Goal: Transaction & Acquisition: Purchase product/service

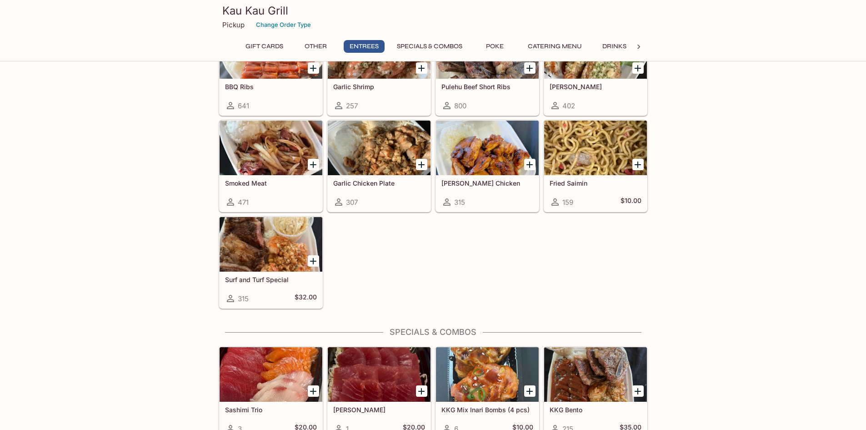
scroll to position [473, 0]
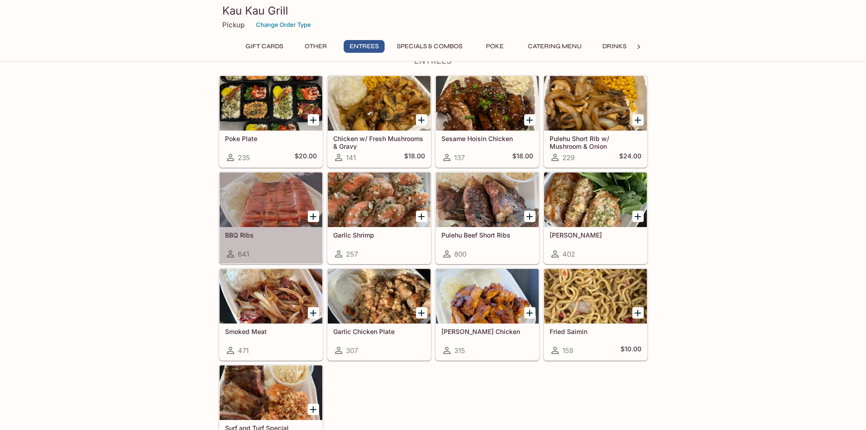
click at [241, 243] on div "BBQ Ribs 641" at bounding box center [271, 245] width 103 height 36
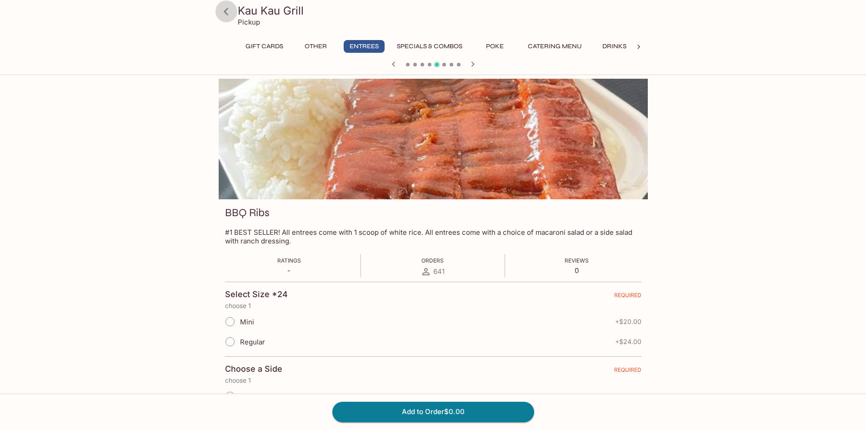
click at [224, 14] on icon at bounding box center [226, 12] width 16 height 16
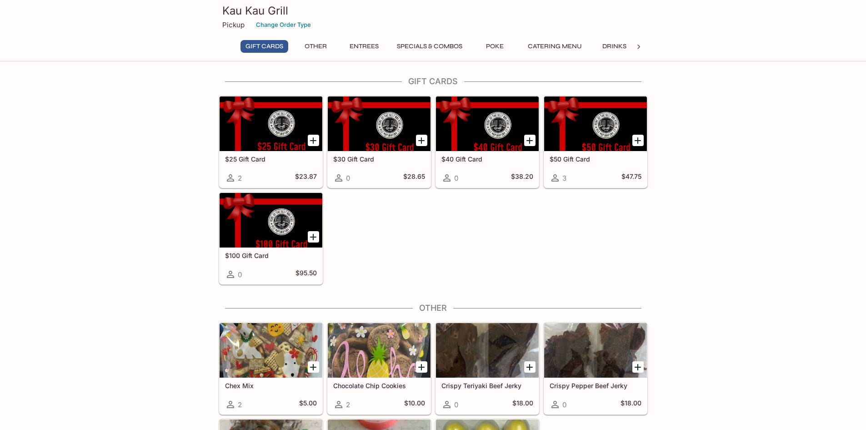
drag, startPoint x: 183, startPoint y: 156, endPoint x: 170, endPoint y: 159, distance: 12.9
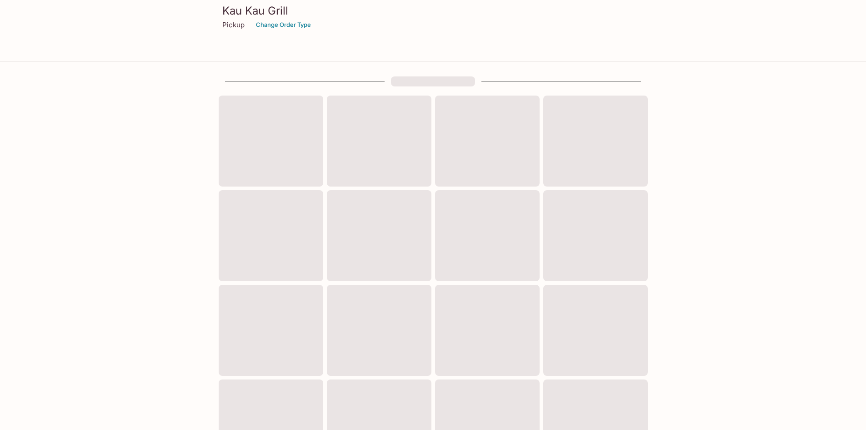
scroll to position [230, 0]
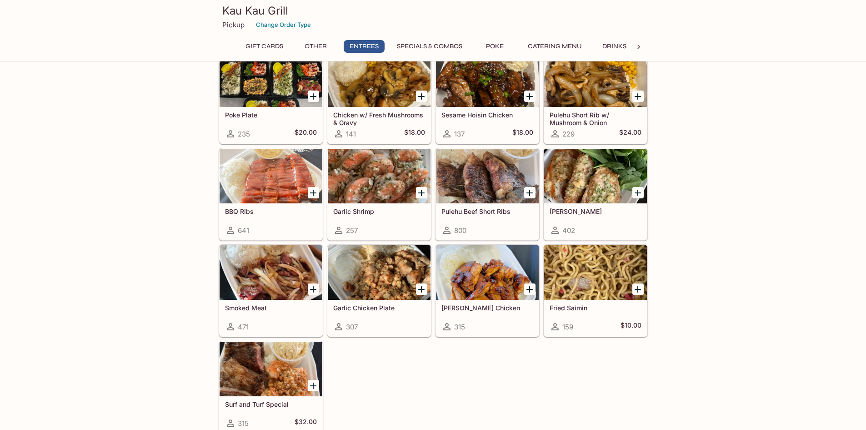
scroll to position [500, 0]
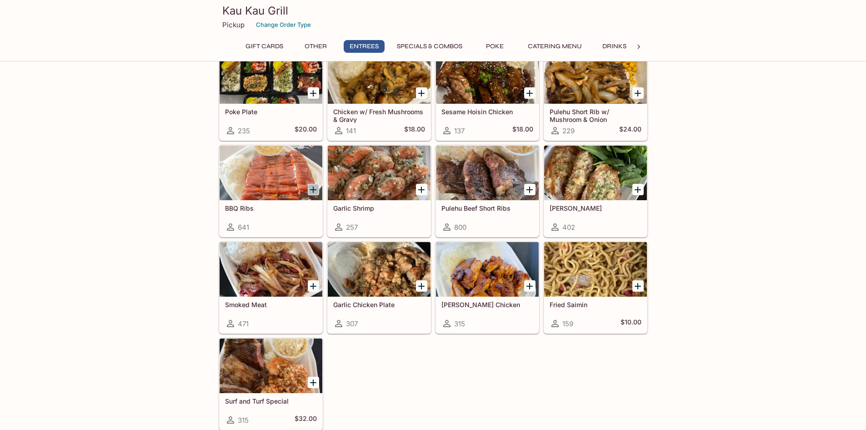
click at [312, 193] on icon "Add BBQ Ribs" at bounding box center [313, 189] width 11 height 11
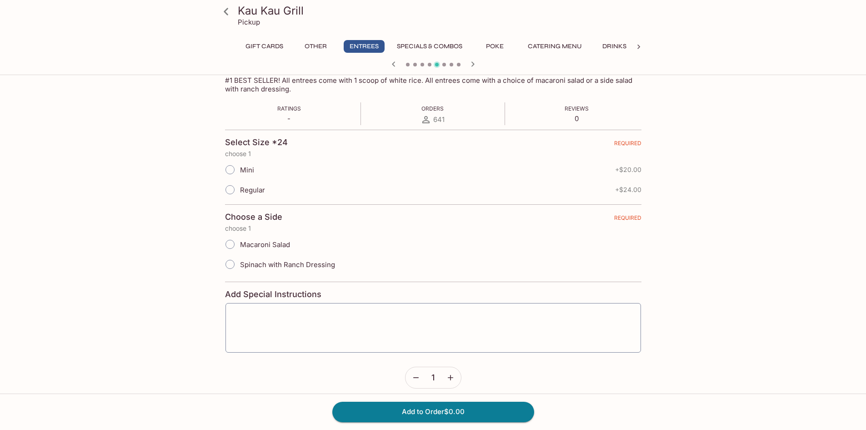
scroll to position [160, 0]
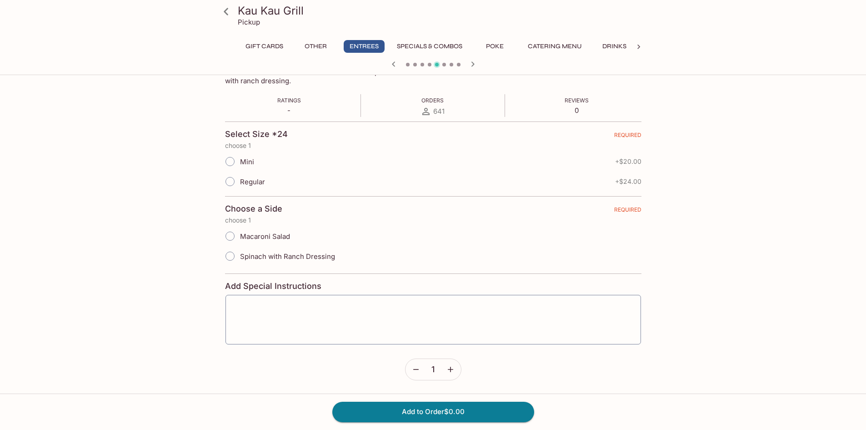
click at [241, 162] on span "Mini" at bounding box center [247, 161] width 14 height 9
click at [240, 162] on input "Mini" at bounding box center [230, 161] width 19 height 19
radio input "true"
click at [281, 238] on span "Macaroni Salad" at bounding box center [265, 236] width 50 height 9
click at [240, 238] on input "Macaroni Salad" at bounding box center [230, 235] width 19 height 19
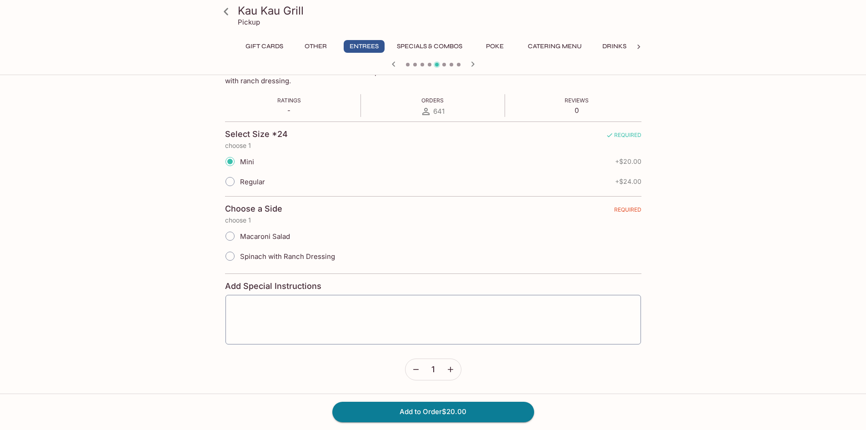
radio input "true"
click at [459, 407] on button "Add to Order $20.00" at bounding box center [433, 412] width 202 height 20
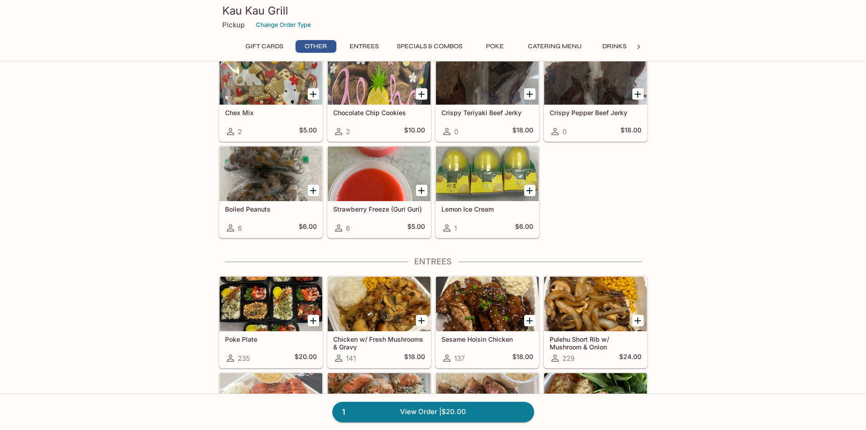
scroll to position [500, 0]
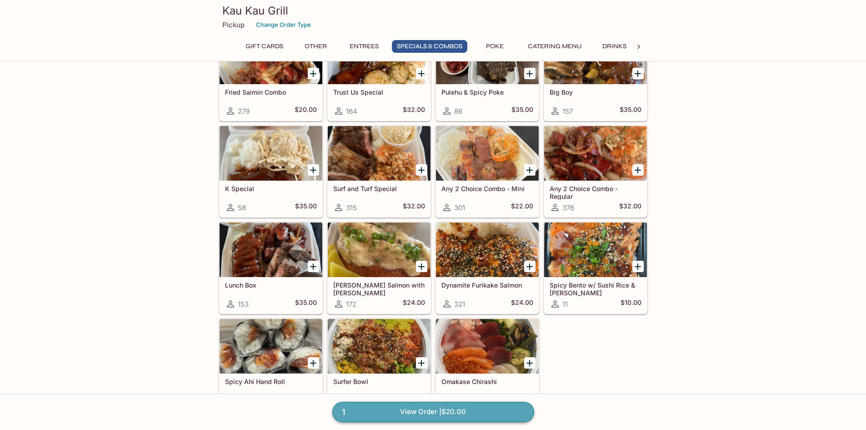
click at [434, 403] on link "1 View Order | $20.00" at bounding box center [433, 412] width 202 height 20
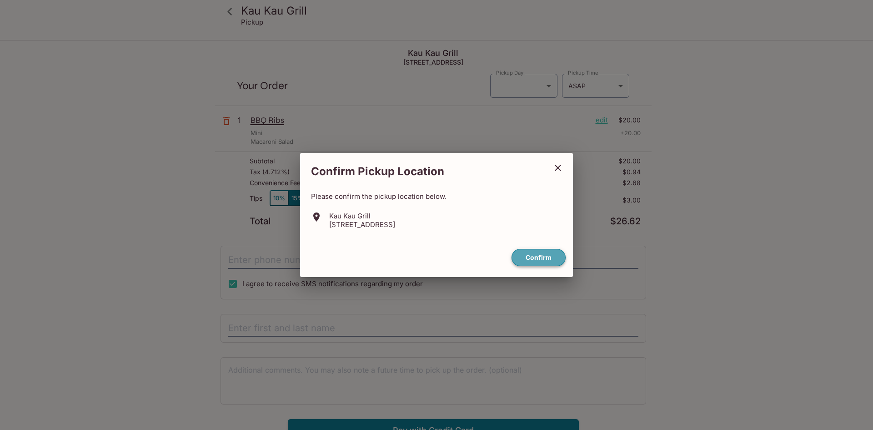
click at [551, 253] on button "Confirm" at bounding box center [539, 258] width 54 height 18
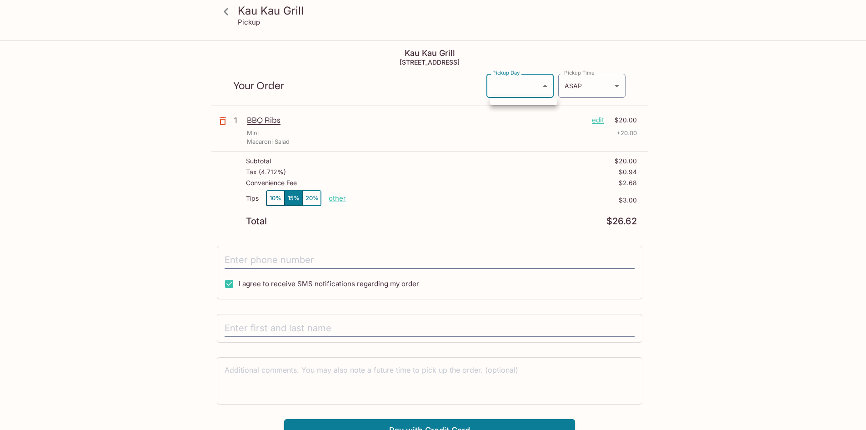
click at [542, 88] on body "Kau Kau Grill Pickup Kau Kau Grill 111 Sand Island Access Road, Honolulu, HI 96…" at bounding box center [433, 256] width 866 height 430
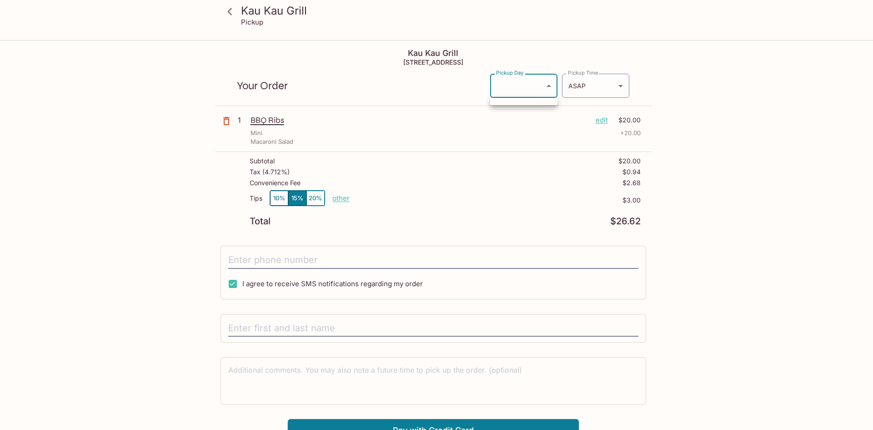
click at [519, 86] on div at bounding box center [436, 215] width 873 height 430
click at [519, 91] on body "Kau Kau Grill Pickup Kau Kau Grill 111 Sand Island Access Road, Honolulu, HI 96…" at bounding box center [436, 256] width 873 height 430
drag, startPoint x: 520, startPoint y: 87, endPoint x: 520, endPoint y: 93, distance: 5.5
click at [519, 92] on div at bounding box center [436, 215] width 873 height 430
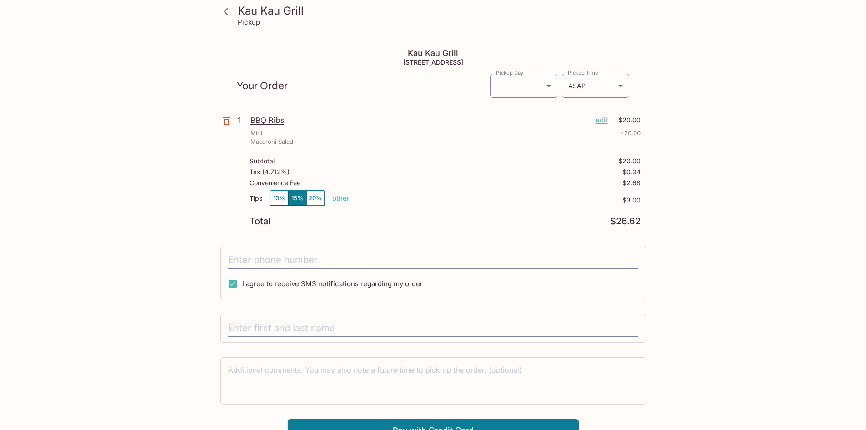
drag, startPoint x: 218, startPoint y: 174, endPoint x: 205, endPoint y: 195, distance: 25.1
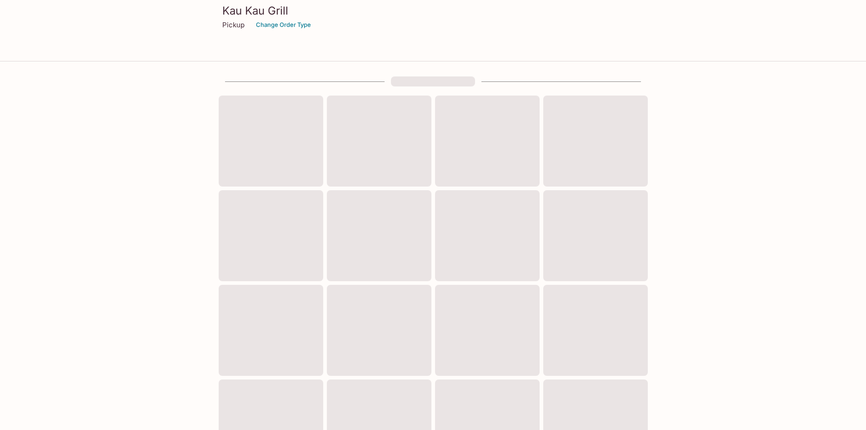
scroll to position [275, 0]
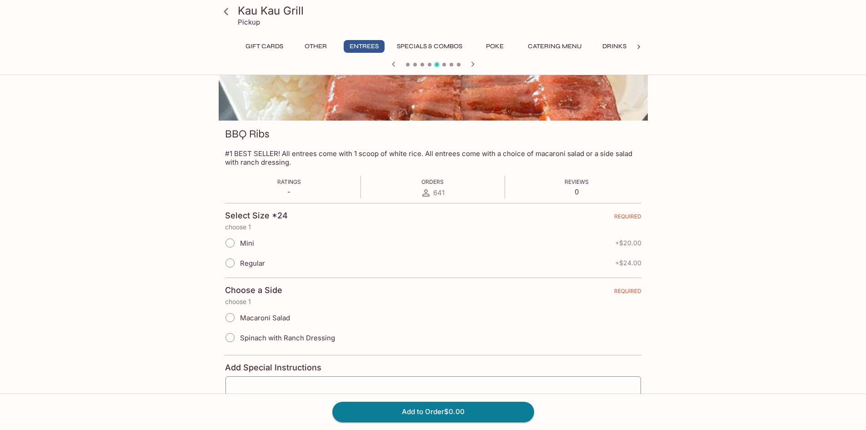
scroll to position [275, 0]
